Goal: Find specific page/section: Find specific page/section

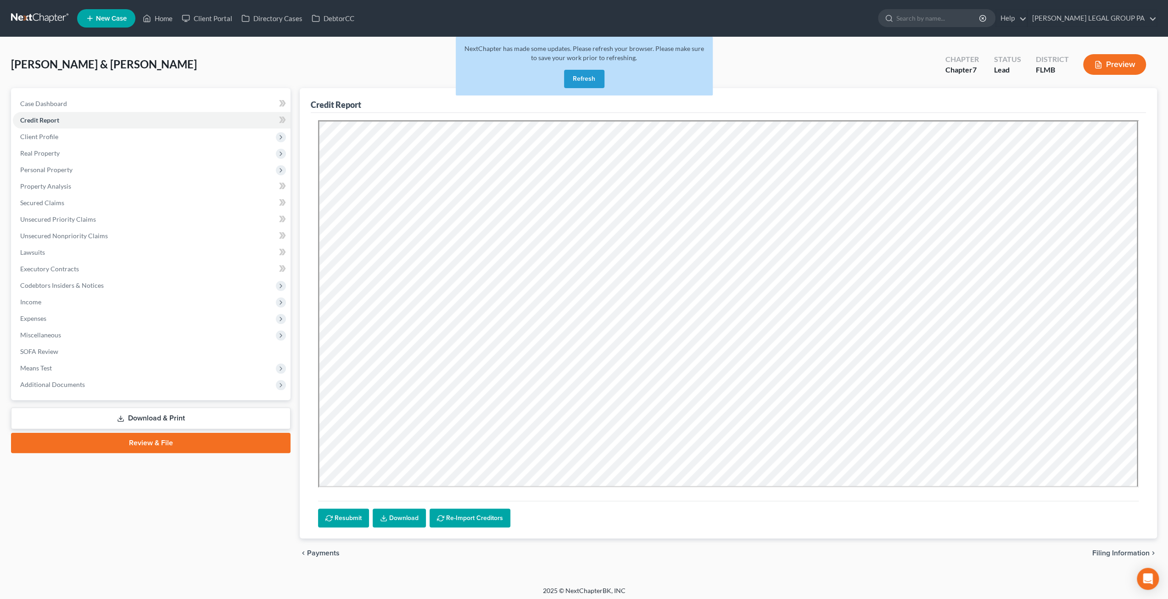
click at [587, 72] on button "Refresh" at bounding box center [584, 79] width 40 height 18
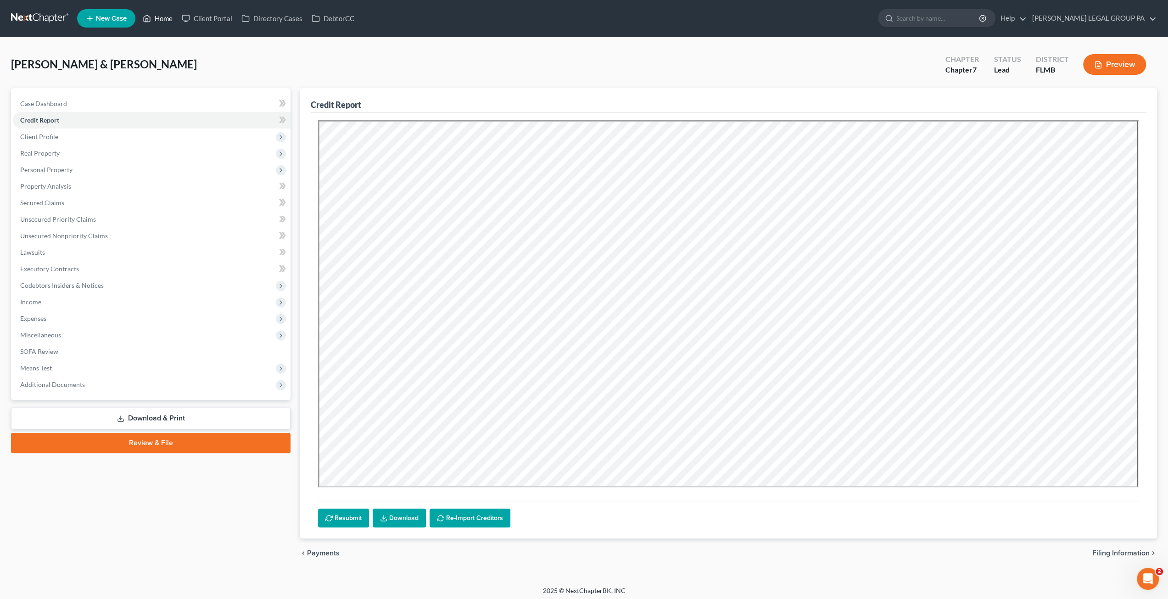
click at [159, 20] on link "Home" at bounding box center [157, 18] width 39 height 17
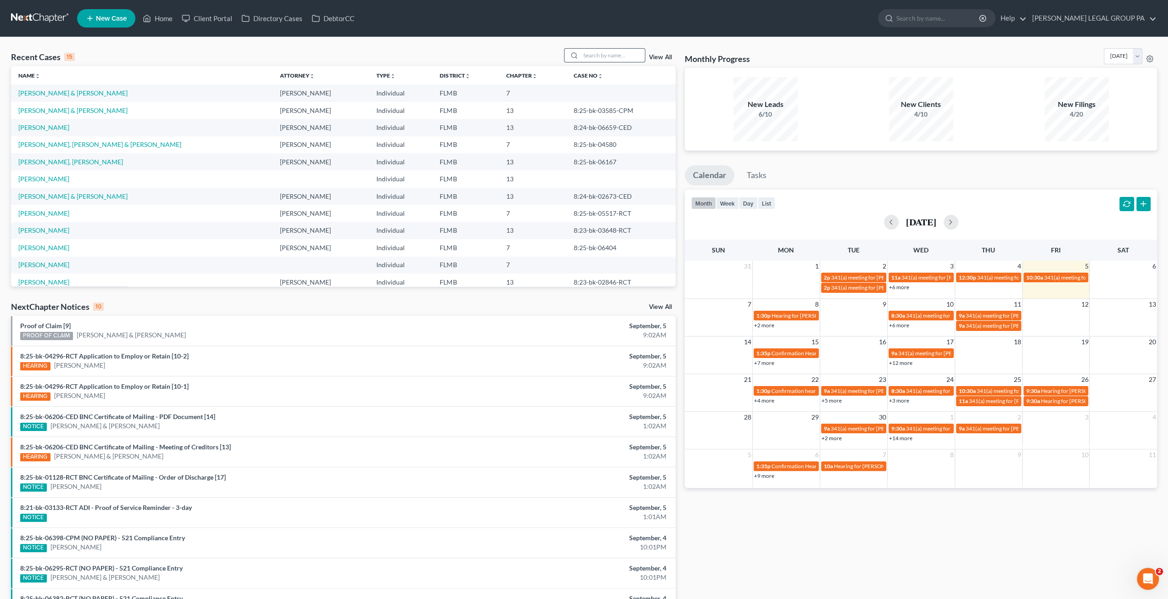
click at [622, 49] on input "search" at bounding box center [613, 55] width 64 height 13
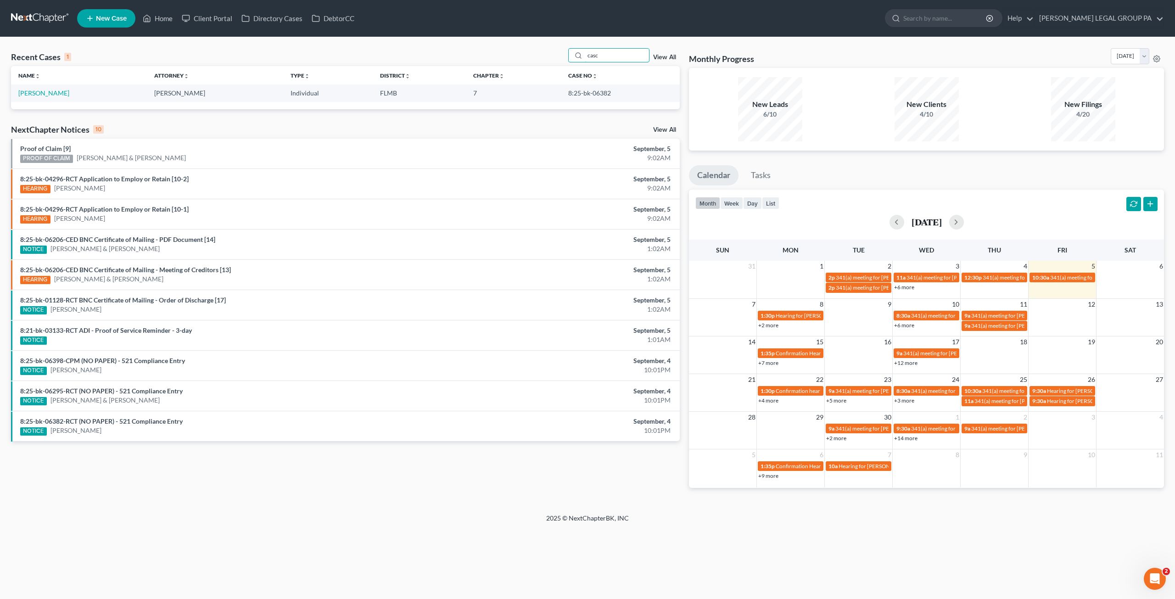
type input "casc"
click at [52, 94] on link "Cascone, Samantha" at bounding box center [43, 93] width 51 height 8
